Goal: Task Accomplishment & Management: Manage account settings

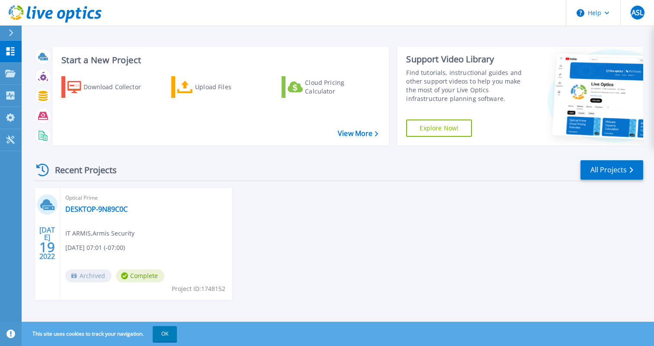
scroll to position [4, 0]
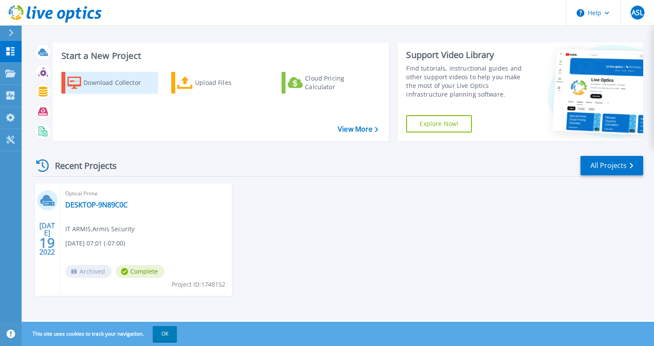
click at [103, 89] on div "Download Collector" at bounding box center [118, 82] width 69 height 17
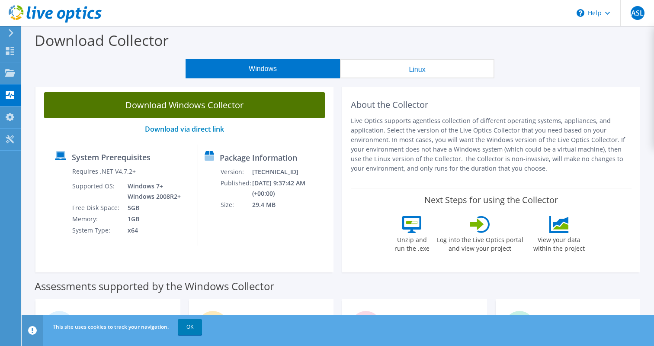
click at [245, 106] on link "Download Windows Collector" at bounding box center [184, 105] width 281 height 26
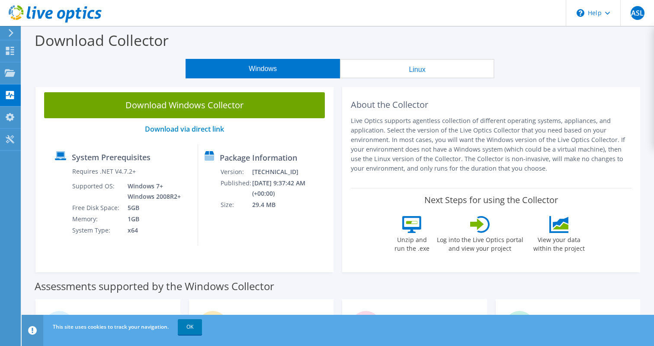
click at [29, 17] on use at bounding box center [55, 13] width 93 height 17
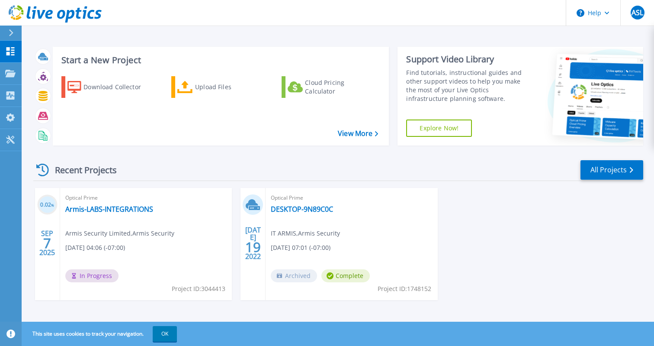
scroll to position [4, 0]
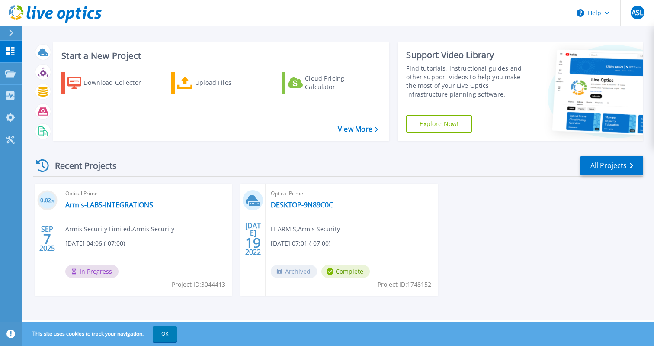
click at [180, 204] on div "Optical Prime Armis-LABS-INTEGRATIONS Armis Security Limited , Armis Security 0…" at bounding box center [146, 240] width 172 height 112
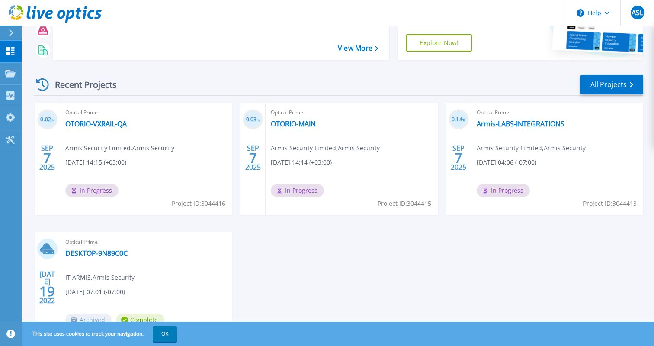
scroll to position [134, 0]
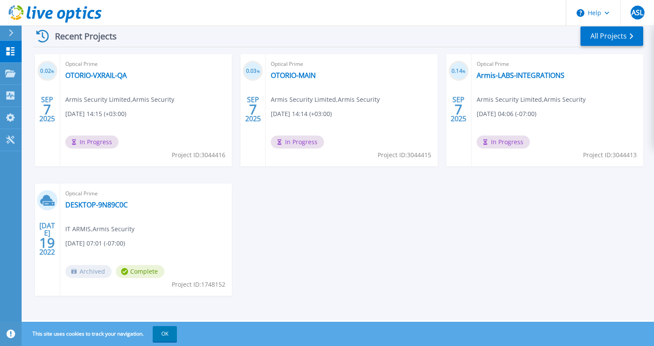
click at [196, 224] on div "Optical Prime DESKTOP-9N89C0C IT ARMIS , Armis Security [DATE] 07:01 (-07:00) A…" at bounding box center [146, 240] width 172 height 112
click at [98, 200] on div "Optical Prime DESKTOP-9N89C0C IT ARMIS , Armis Security 07/19/2022, 07:01 (-07:…" at bounding box center [146, 240] width 172 height 112
click at [98, 204] on link "DESKTOP-9N89C0C" at bounding box center [96, 204] width 62 height 9
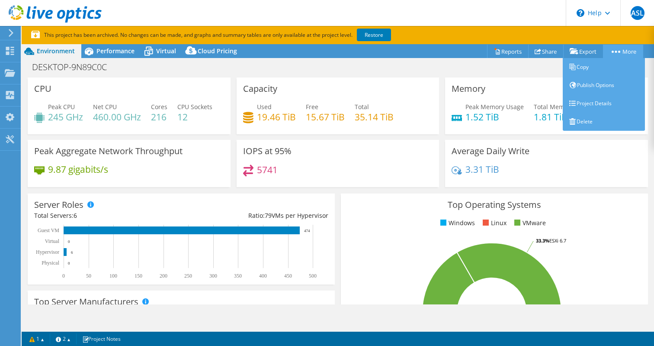
click at [620, 52] on link "More" at bounding box center [623, 51] width 40 height 13
select select "USD"
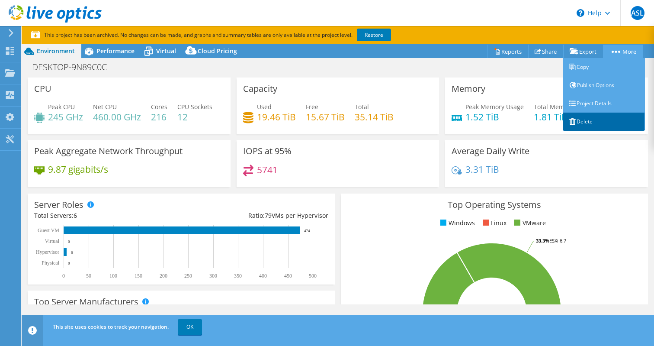
click at [586, 115] on link "Delete" at bounding box center [604, 122] width 82 height 18
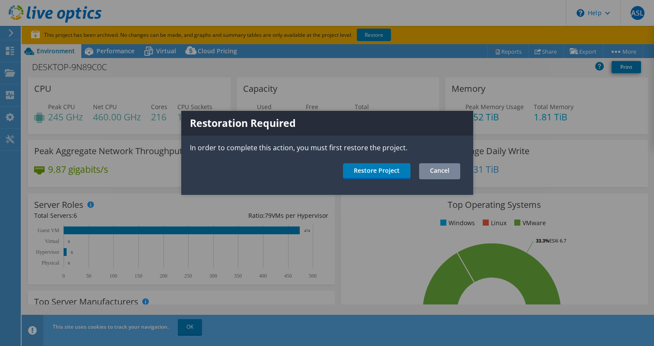
click at [436, 167] on link "Cancel" at bounding box center [439, 171] width 41 height 16
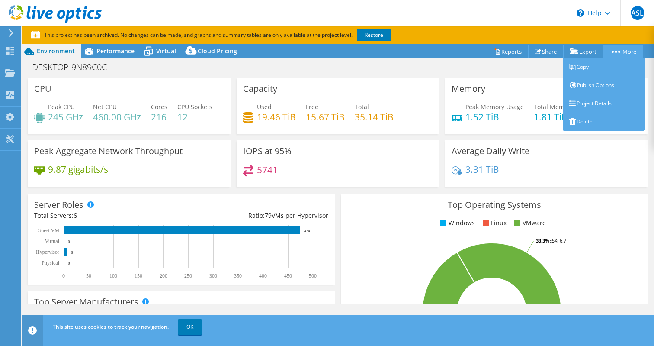
click at [618, 48] on link "More" at bounding box center [623, 51] width 40 height 13
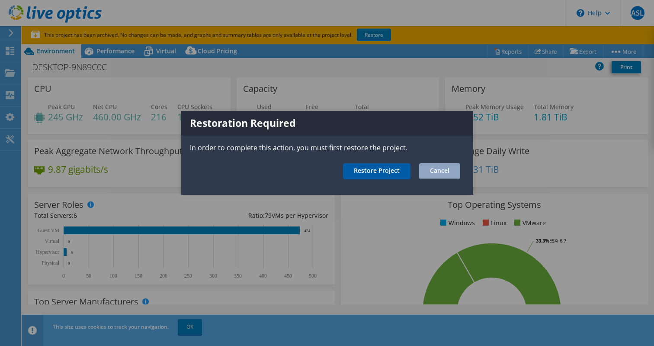
click at [383, 170] on link "Restore Project" at bounding box center [377, 171] width 68 height 16
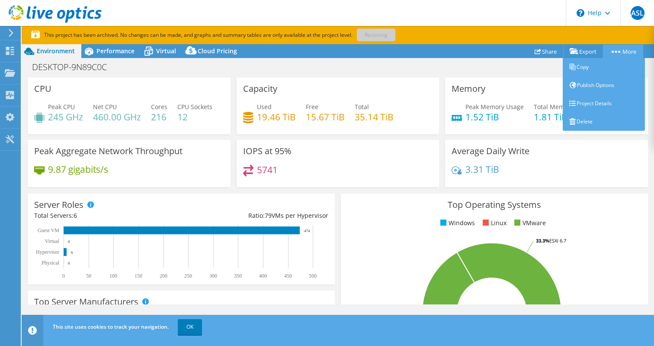
click at [626, 50] on link "More" at bounding box center [623, 51] width 40 height 13
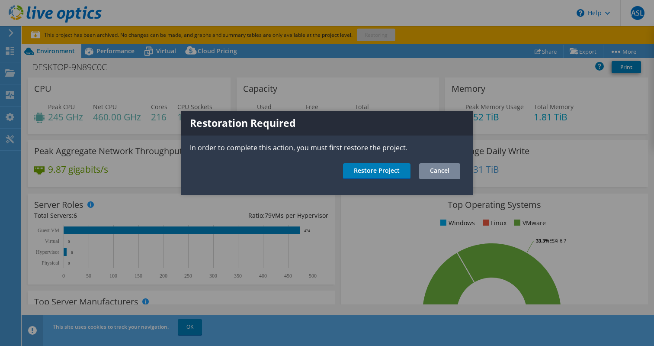
click at [442, 177] on link "Cancel" at bounding box center [439, 171] width 41 height 16
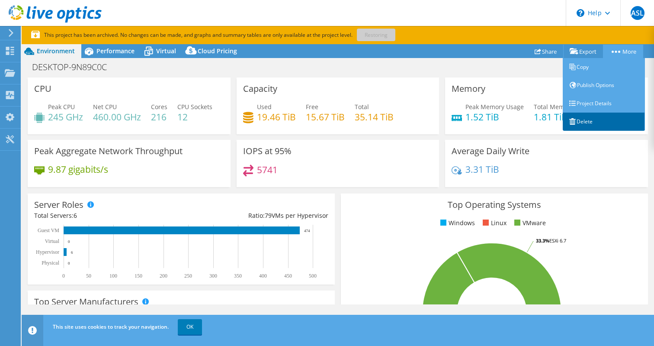
click at [586, 116] on link "Delete" at bounding box center [604, 122] width 82 height 18
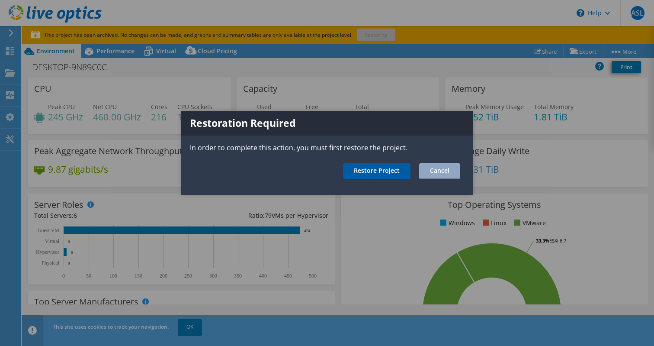
click at [358, 169] on link "Restore Project" at bounding box center [377, 171] width 68 height 16
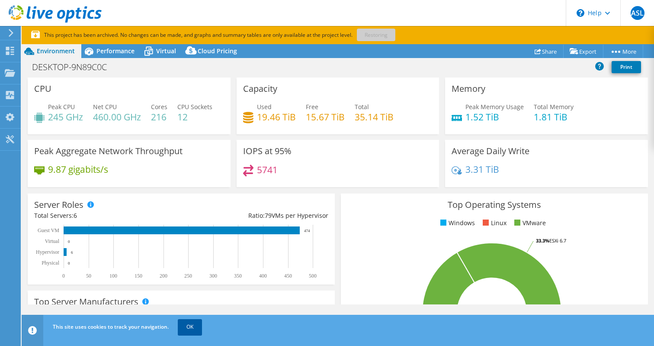
click at [190, 325] on link "OK" at bounding box center [190, 327] width 24 height 16
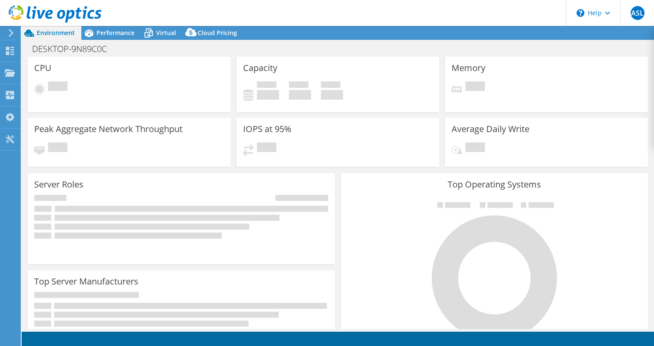
select select "USD"
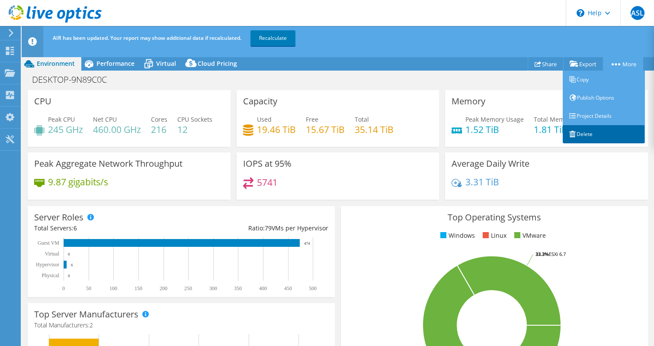
click at [583, 136] on link "Delete" at bounding box center [604, 134] width 82 height 18
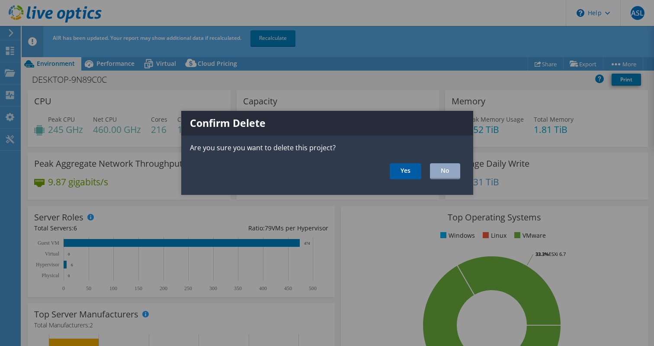
click at [401, 169] on link "Yes" at bounding box center [406, 171] width 32 height 16
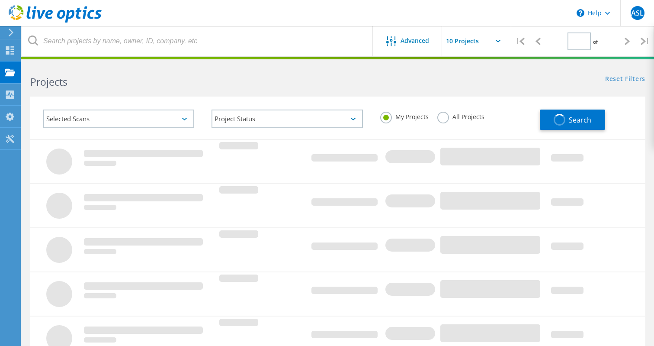
type input "1"
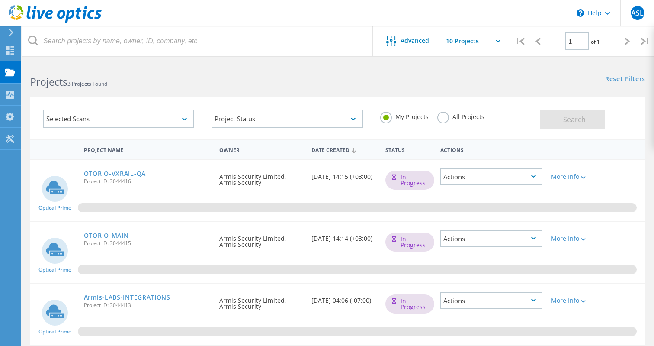
click at [7, 35] on div at bounding box center [9, 33] width 13 height 8
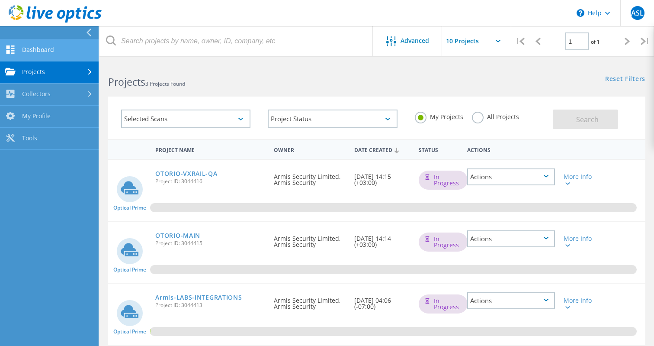
click at [33, 55] on link "Dashboard" at bounding box center [49, 50] width 99 height 22
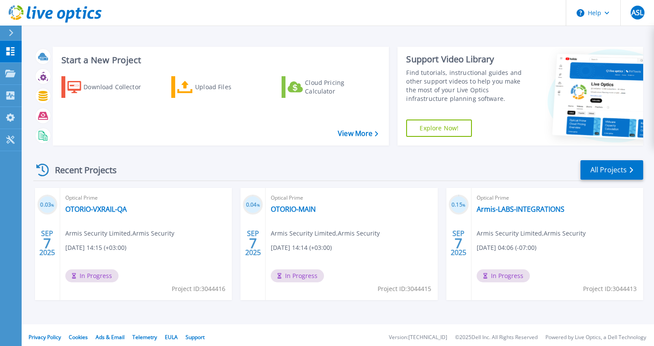
scroll to position [4, 0]
